Goal: Task Accomplishment & Management: Manage account settings

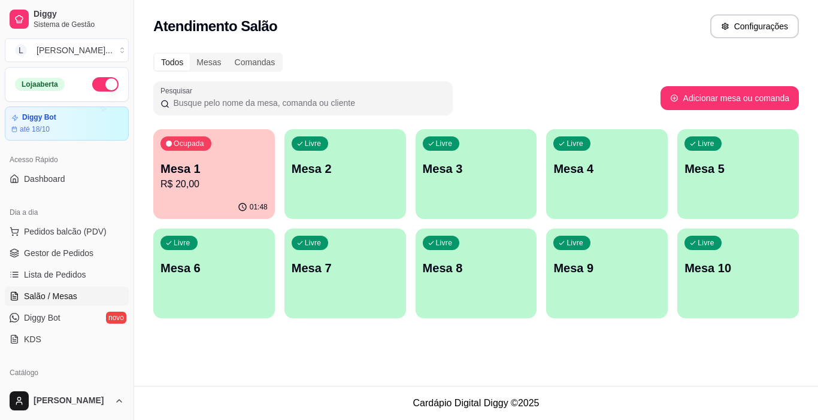
click at [295, 386] on div "Atendimento Salão Configurações Todos Mesas Comandas Pesquisar Adicionar mesa o…" at bounding box center [476, 193] width 684 height 386
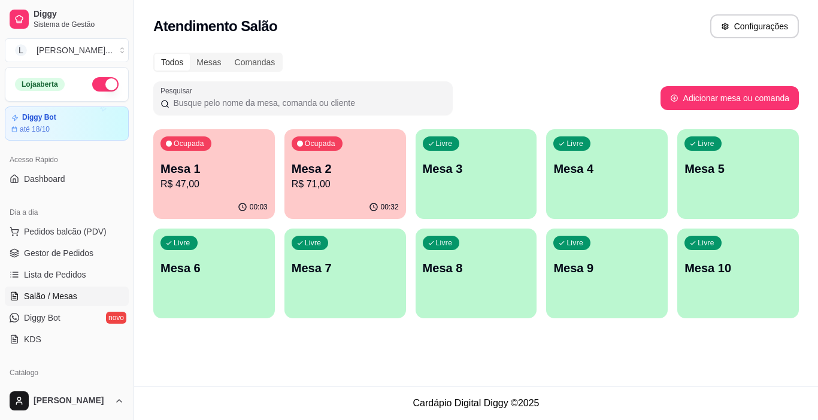
click at [221, 176] on p "Mesa 1" at bounding box center [213, 168] width 107 height 17
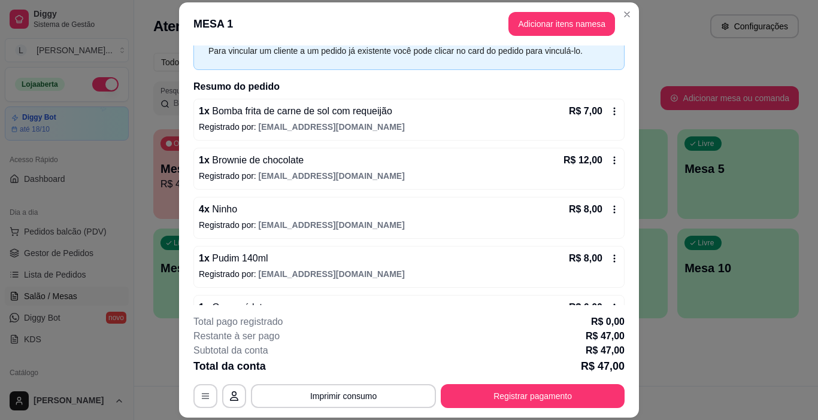
scroll to position [145, 0]
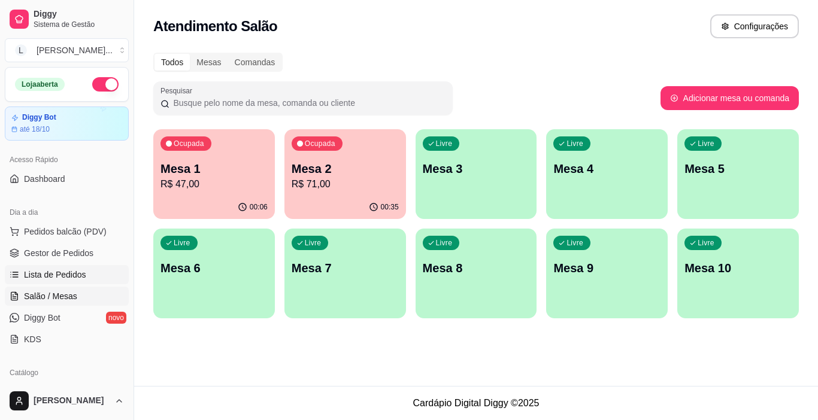
click at [66, 275] on span "Lista de Pedidos" at bounding box center [55, 275] width 62 height 12
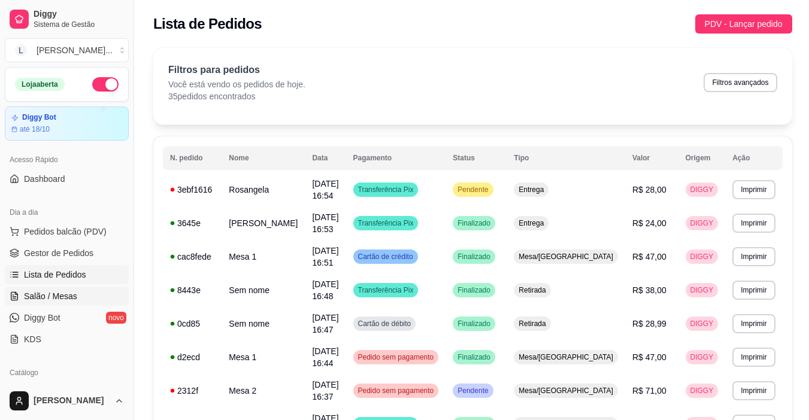
click at [64, 298] on span "Salão / Mesas" at bounding box center [50, 296] width 53 height 12
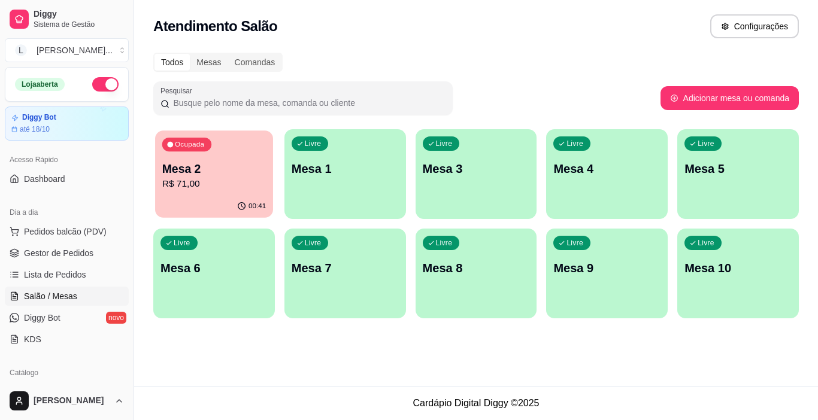
click at [213, 183] on p "R$ 71,00" at bounding box center [214, 184] width 104 height 14
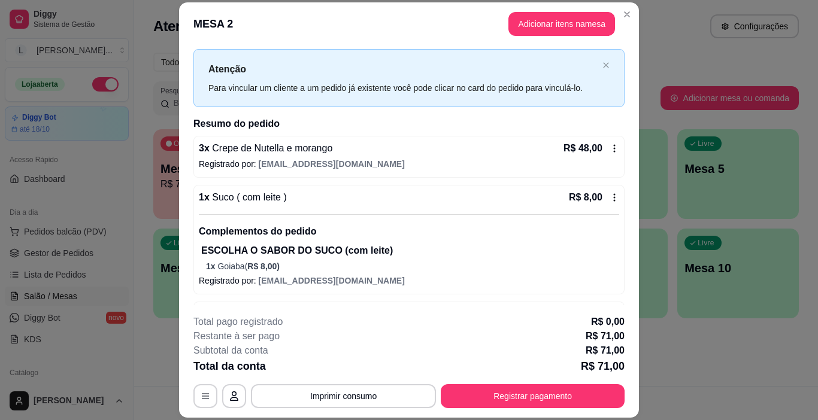
click at [531, 393] on button "Registrar pagamento" at bounding box center [533, 396] width 184 height 24
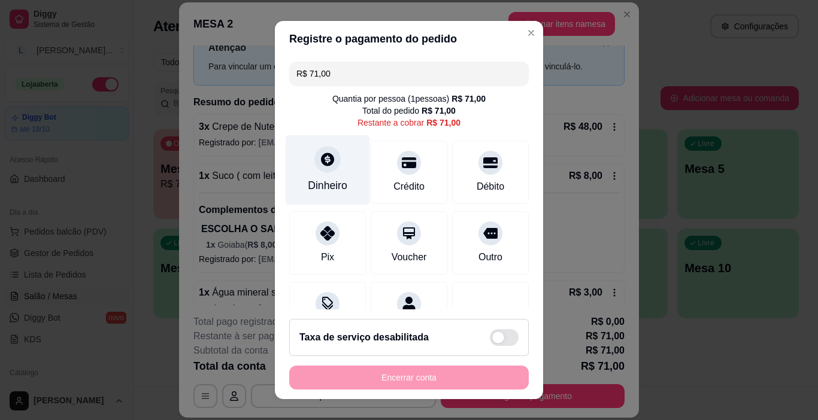
click at [325, 172] on div at bounding box center [327, 160] width 26 height 26
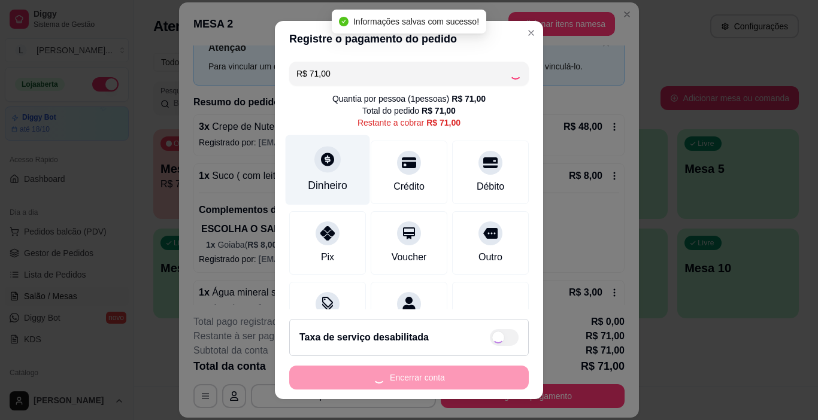
click at [326, 171] on div at bounding box center [327, 160] width 26 height 26
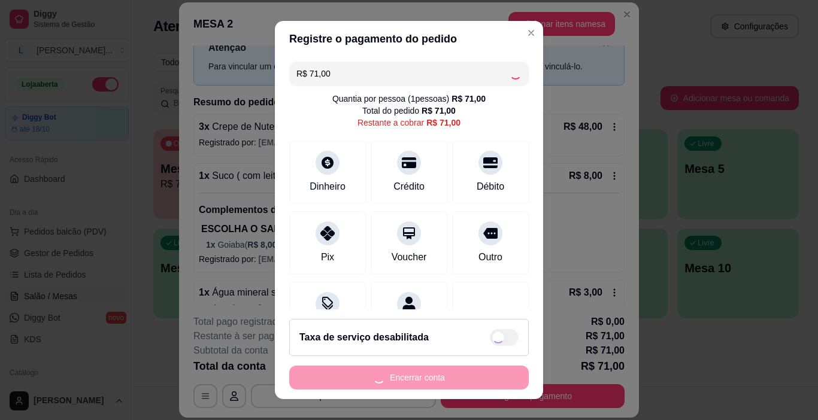
type input "R$ 0,00"
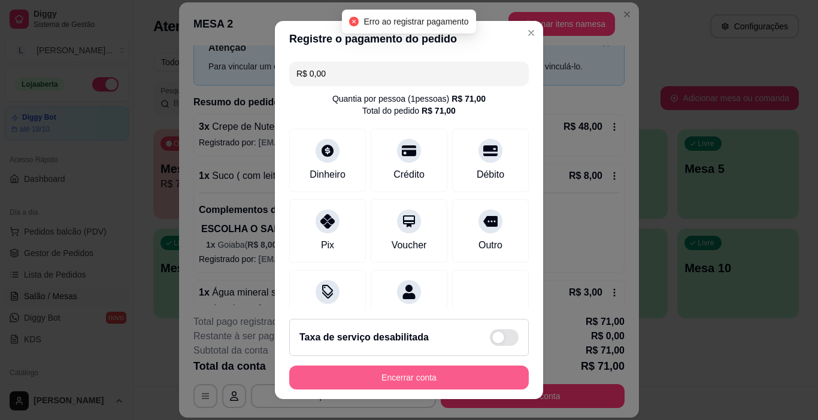
click at [439, 380] on button "Encerrar conta" at bounding box center [409, 378] width 240 height 24
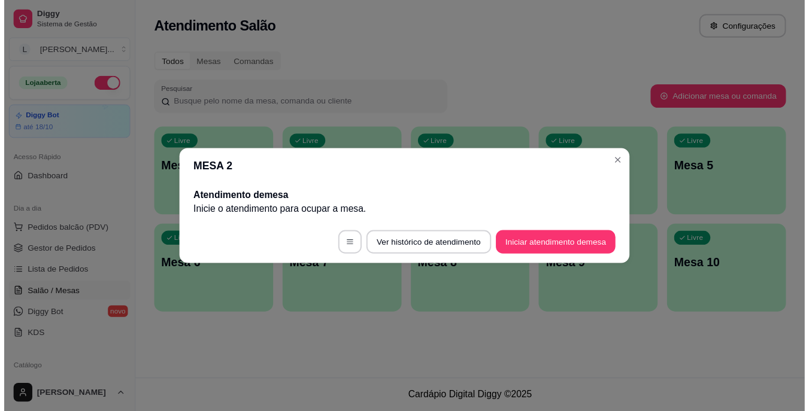
scroll to position [0, 0]
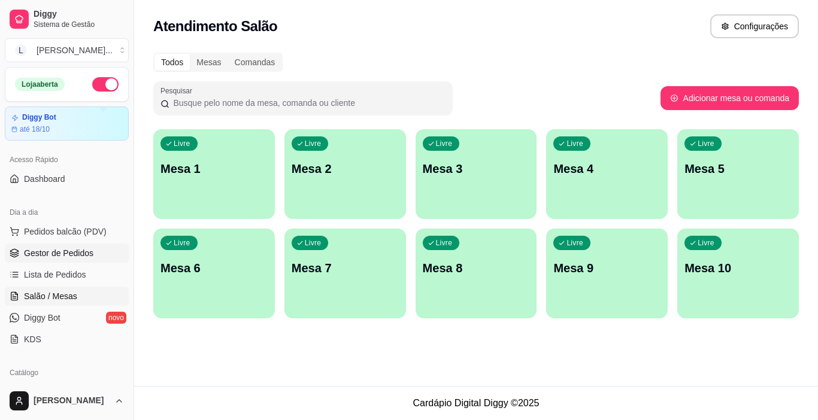
click at [97, 253] on link "Gestor de Pedidos" at bounding box center [67, 253] width 124 height 19
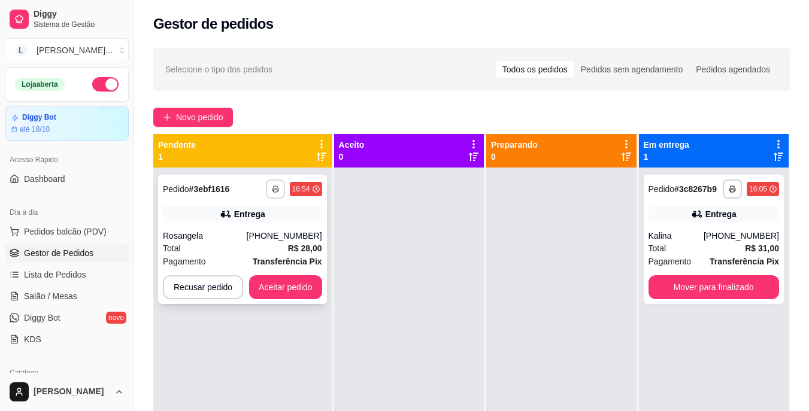
click at [279, 186] on button "button" at bounding box center [275, 189] width 19 height 19
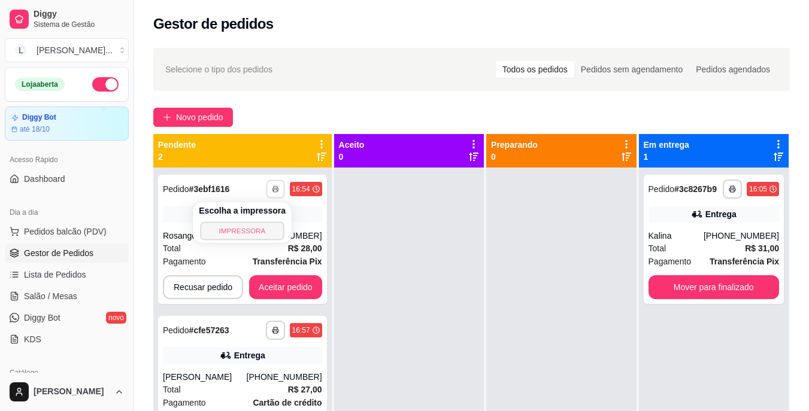
click at [249, 236] on button "IMPRESSORA" at bounding box center [242, 231] width 84 height 19
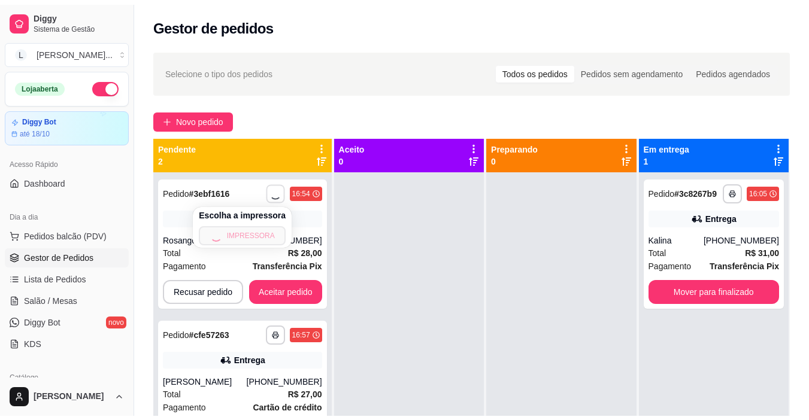
scroll to position [34, 0]
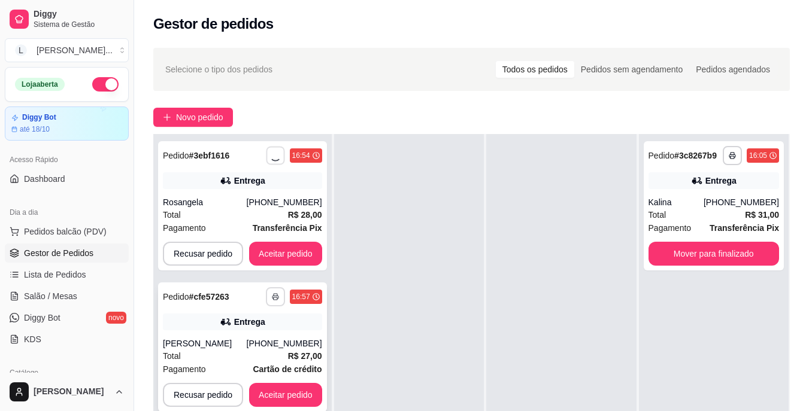
click at [272, 293] on icon "button" at bounding box center [275, 296] width 7 height 7
click at [244, 350] on div "Escolha a impressora IMPRESSORA" at bounding box center [242, 331] width 99 height 41
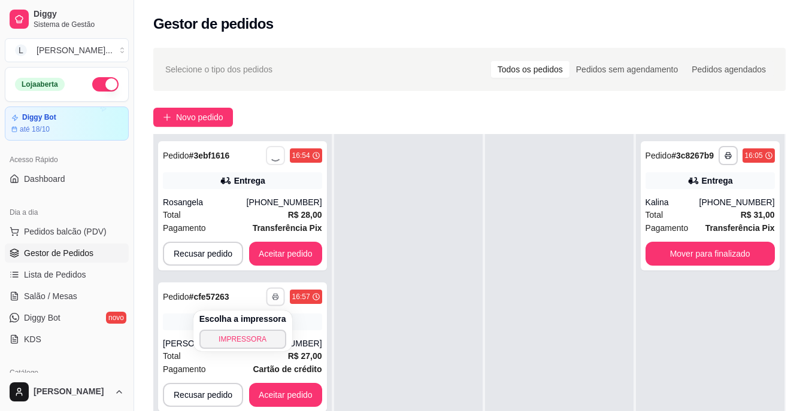
click at [253, 337] on button "IMPRESSORA" at bounding box center [242, 339] width 87 height 19
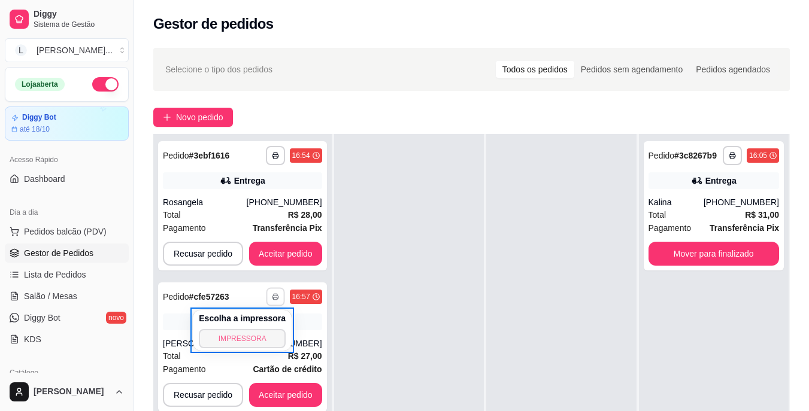
click at [242, 339] on button "IMPRESSORA" at bounding box center [242, 338] width 87 height 19
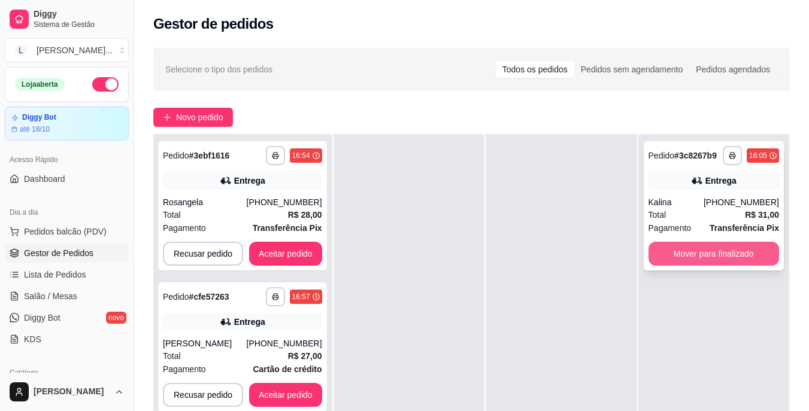
click at [711, 256] on button "Mover para finalizado" at bounding box center [713, 254] width 131 height 24
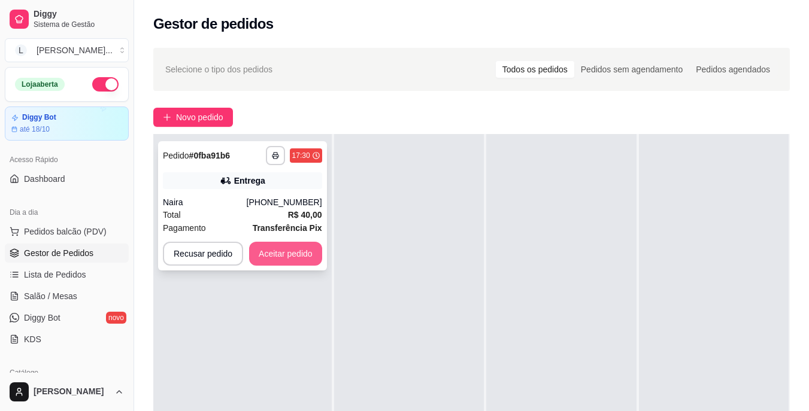
click at [264, 253] on button "Aceitar pedido" at bounding box center [285, 254] width 73 height 24
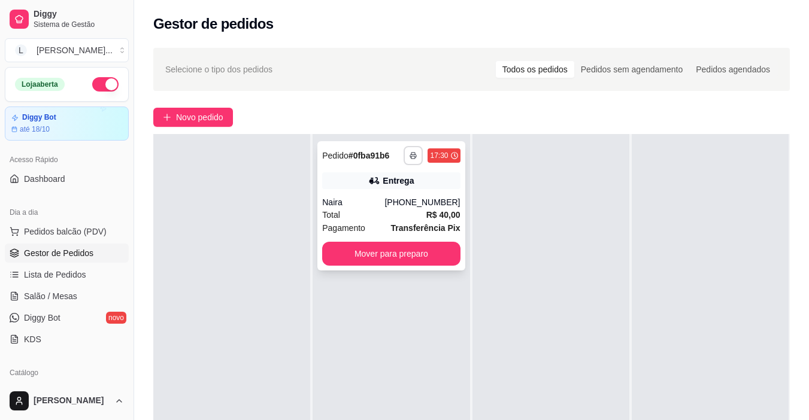
click at [410, 156] on icon "button" at bounding box center [413, 155] width 7 height 7
click at [384, 201] on button "IMPRESSORA" at bounding box center [377, 197] width 84 height 19
click at [381, 259] on button "Mover para preparo" at bounding box center [391, 254] width 138 height 24
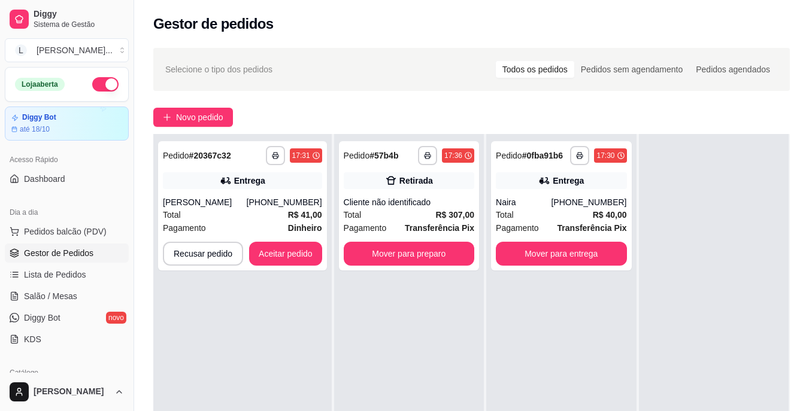
click at [595, 336] on div "**********" at bounding box center [561, 339] width 150 height 411
click at [29, 282] on link "Lista de Pedidos" at bounding box center [67, 274] width 124 height 19
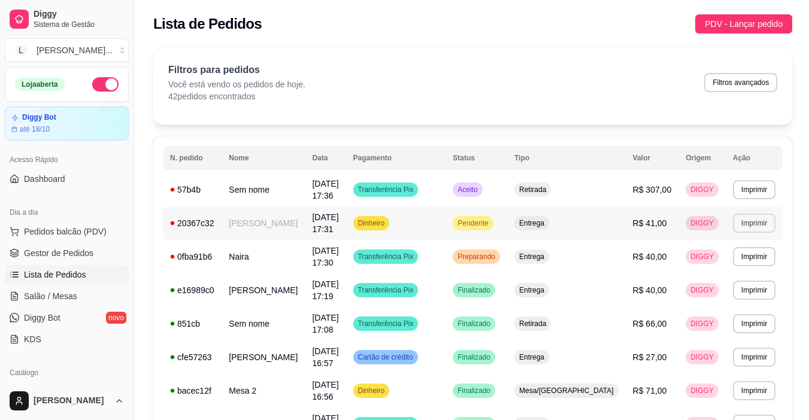
click at [753, 219] on button "Imprimir" at bounding box center [754, 223] width 43 height 19
click at [735, 263] on button "IMPRESSORA" at bounding box center [731, 265] width 84 height 19
click at [446, 220] on td "Dinheiro" at bounding box center [396, 224] width 100 height 34
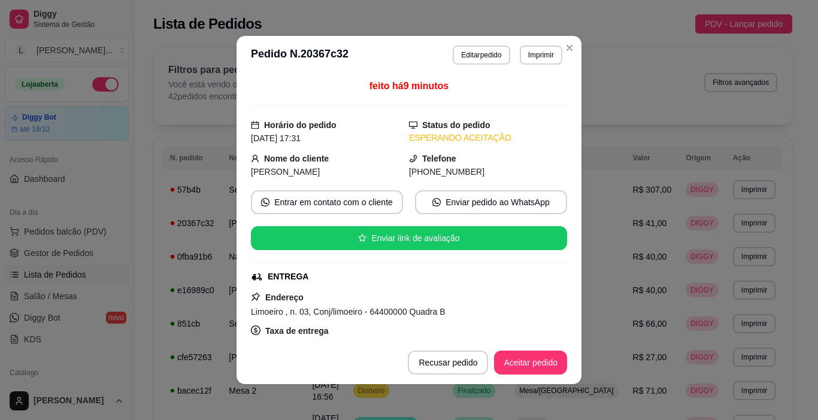
click at [532, 351] on footer "Recusar pedido Aceitar pedido" at bounding box center [409, 362] width 345 height 43
click at [535, 357] on button "Aceitar pedido" at bounding box center [530, 363] width 73 height 24
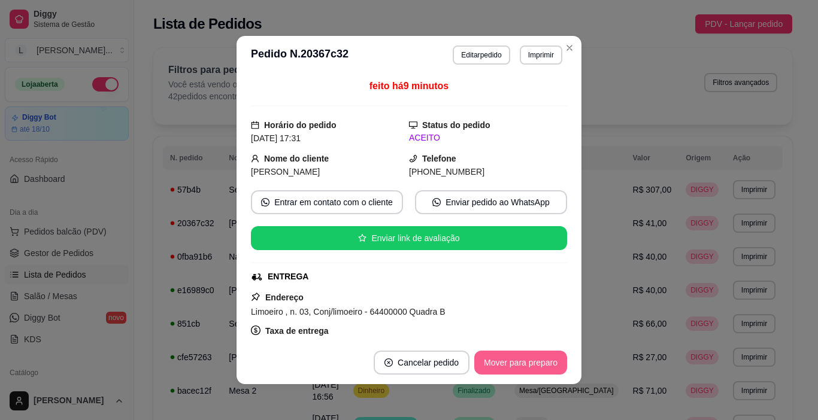
click at [535, 362] on button "Mover para preparo" at bounding box center [520, 363] width 93 height 24
click at [535, 362] on button "Mover para entrega" at bounding box center [521, 363] width 92 height 24
click at [538, 360] on button "Mover para finalizado" at bounding box center [517, 363] width 99 height 24
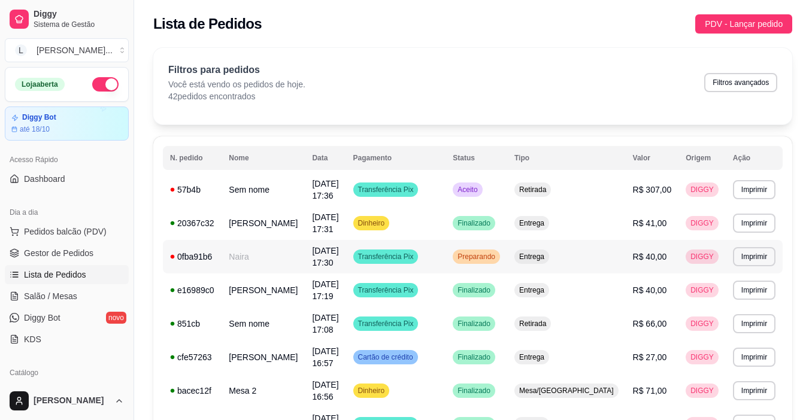
click at [498, 260] on span "Preparando" at bounding box center [476, 257] width 43 height 10
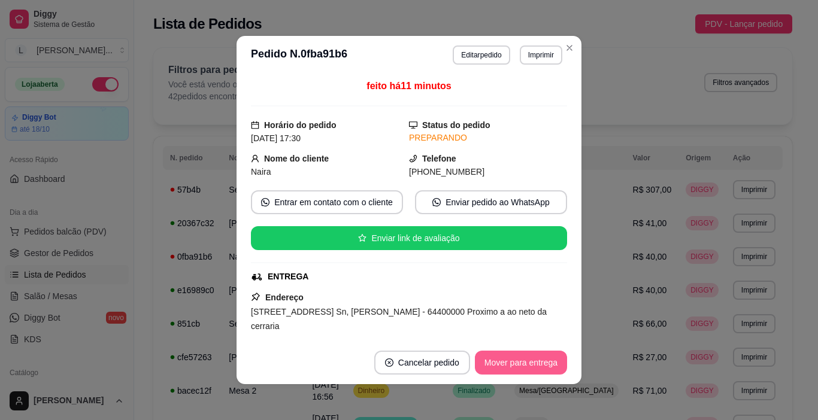
click at [543, 365] on button "Mover para entrega" at bounding box center [521, 363] width 92 height 24
click at [543, 365] on button "Mover para finalizado" at bounding box center [517, 363] width 99 height 24
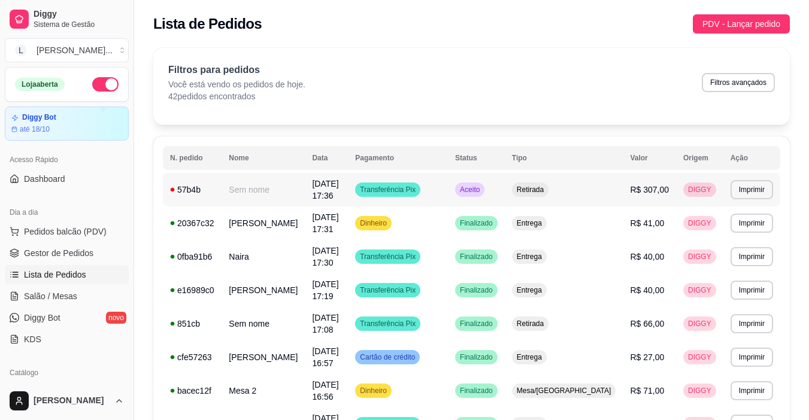
click at [482, 187] on span "Aceito" at bounding box center [469, 190] width 25 height 10
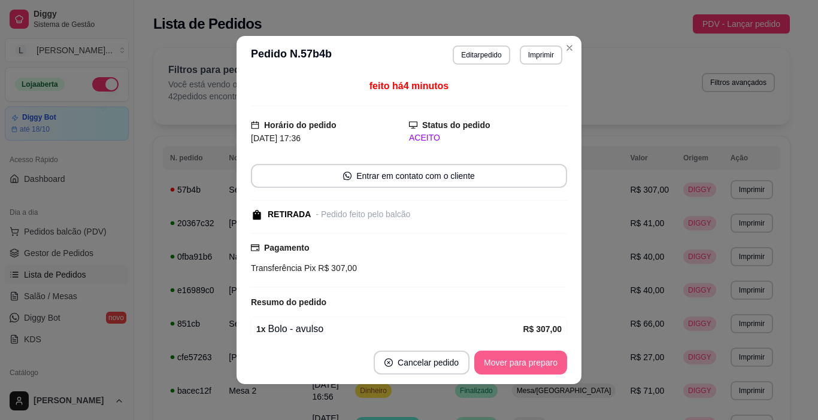
click at [493, 374] on button "Mover para preparo" at bounding box center [520, 363] width 93 height 24
click at [500, 369] on div "Mover para preparo" at bounding box center [512, 363] width 110 height 24
click at [500, 367] on div "Mover para preparo" at bounding box center [512, 363] width 110 height 24
click at [497, 369] on button "Mover para retirada disponível" at bounding box center [500, 362] width 128 height 23
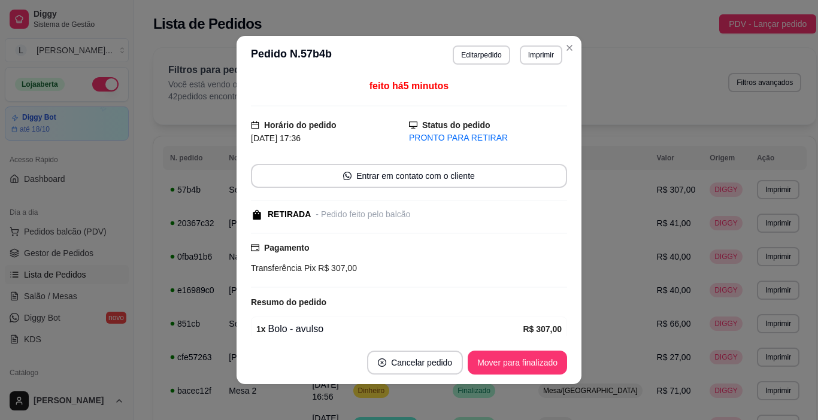
click at [442, 334] on div "1 x Bolo - avulso" at bounding box center [389, 329] width 266 height 14
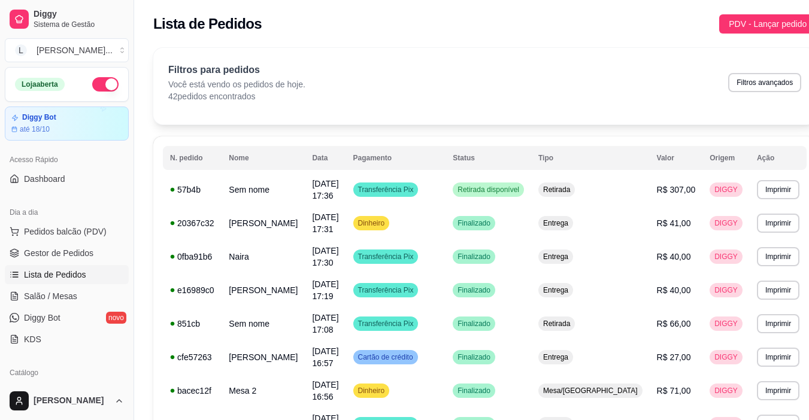
click at [92, 86] on button "button" at bounding box center [105, 84] width 26 height 14
